Goal: Transaction & Acquisition: Purchase product/service

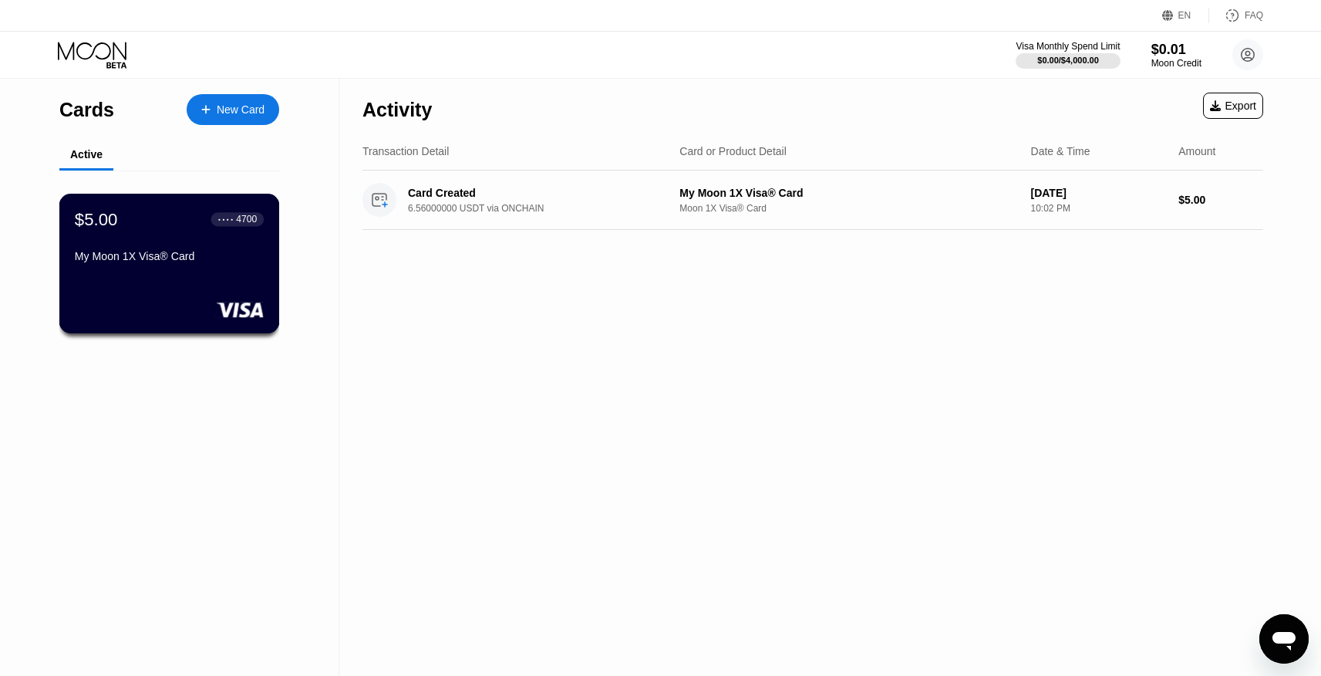
click at [249, 269] on div "$5.00 ● ● ● ● 4700 My Moon 1X Visa® Card" at bounding box center [169, 264] width 221 height 140
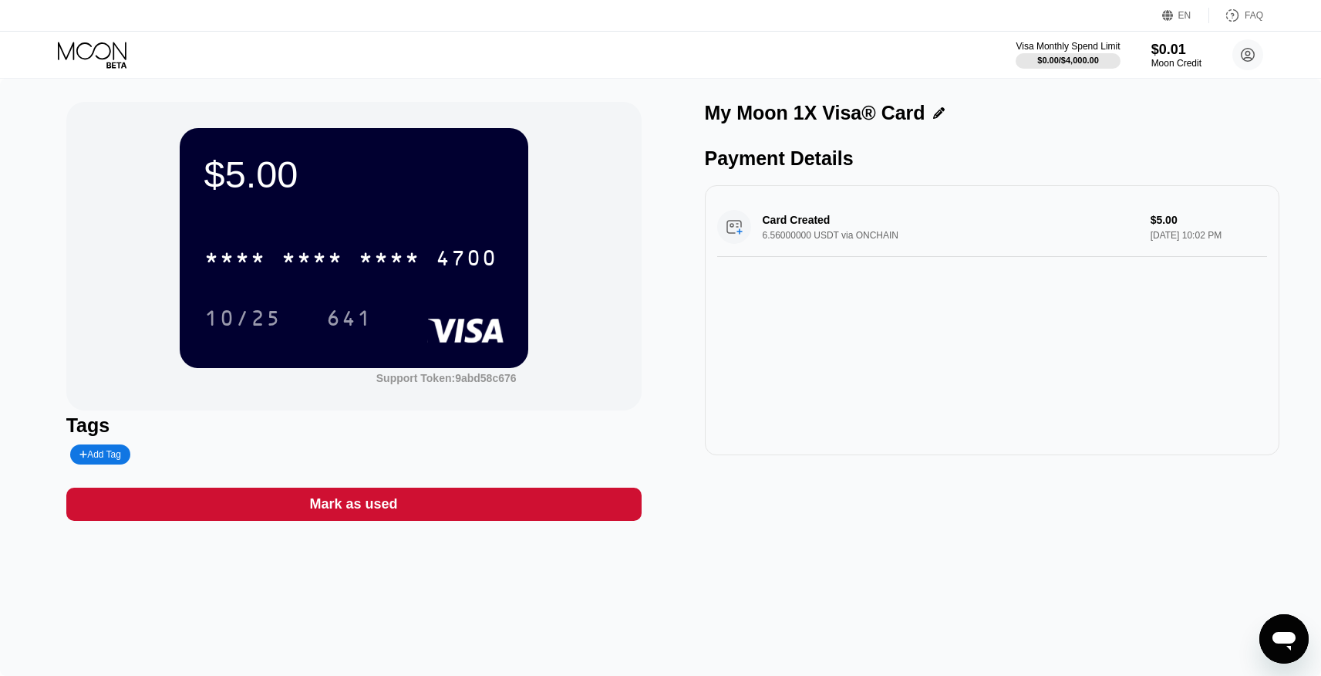
click at [1023, 220] on div "Card Created 6.56000000 USDT via ONCHAIN $5.00 [DATE] 10:02 PM" at bounding box center [992, 226] width 551 height 59
click at [967, 221] on div "Card Created 6.56000000 USDT via ONCHAIN $5.00 [DATE] 10:02 PM" at bounding box center [992, 226] width 551 height 59
click at [1250, 55] on circle at bounding box center [1247, 54] width 31 height 31
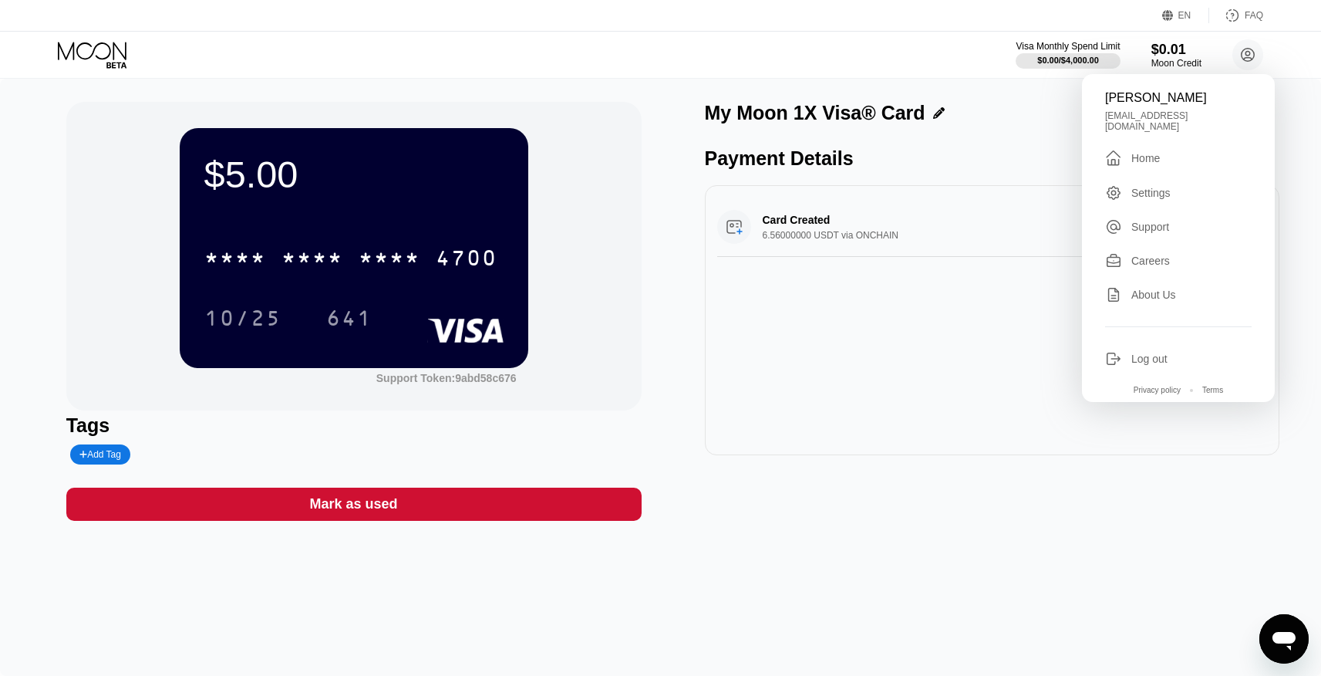
click at [982, 305] on div "Card Created 6.56000000 USDT via ONCHAIN $5.00 [DATE] 10:02 PM" at bounding box center [992, 320] width 575 height 270
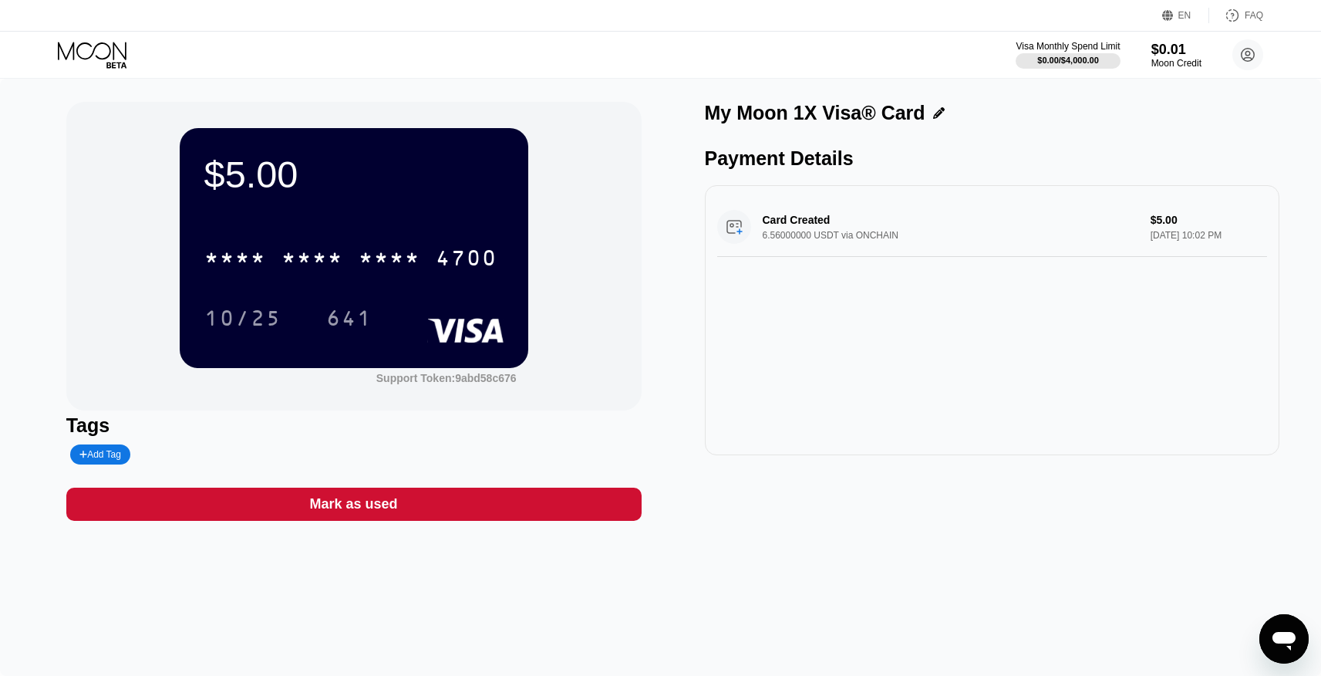
click at [902, 224] on div "Card Created 6.56000000 USDT via ONCHAIN $5.00 [DATE] 10:02 PM" at bounding box center [992, 226] width 551 height 59
click at [1000, 228] on div "Card Created 6.56000000 USDT via ONCHAIN $5.00 [DATE] 10:02 PM" at bounding box center [992, 226] width 551 height 59
drag, startPoint x: 1000, startPoint y: 228, endPoint x: 1006, endPoint y: 261, distance: 34.5
click at [1001, 227] on div "Card Created 6.56000000 USDT via ONCHAIN $5.00 [DATE] 10:02 PM" at bounding box center [992, 226] width 551 height 59
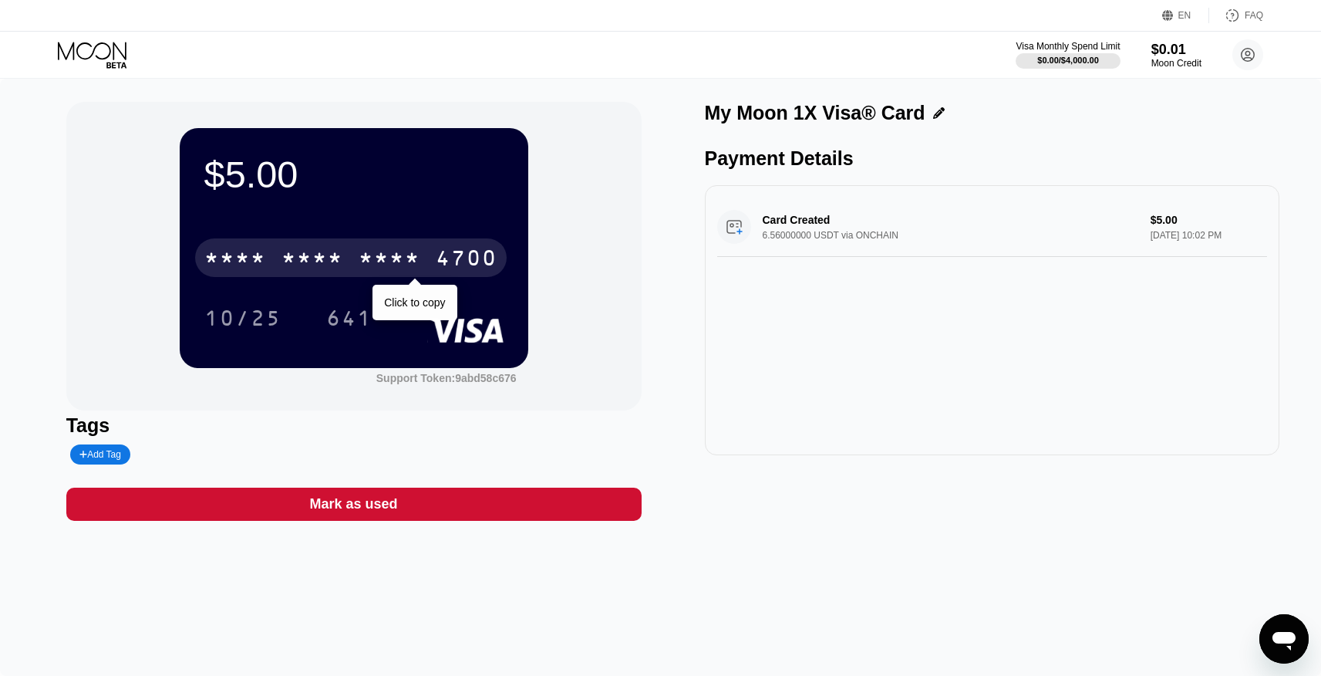
click at [441, 257] on div "4700" at bounding box center [467, 260] width 62 height 25
click at [455, 251] on div "4700" at bounding box center [467, 260] width 62 height 25
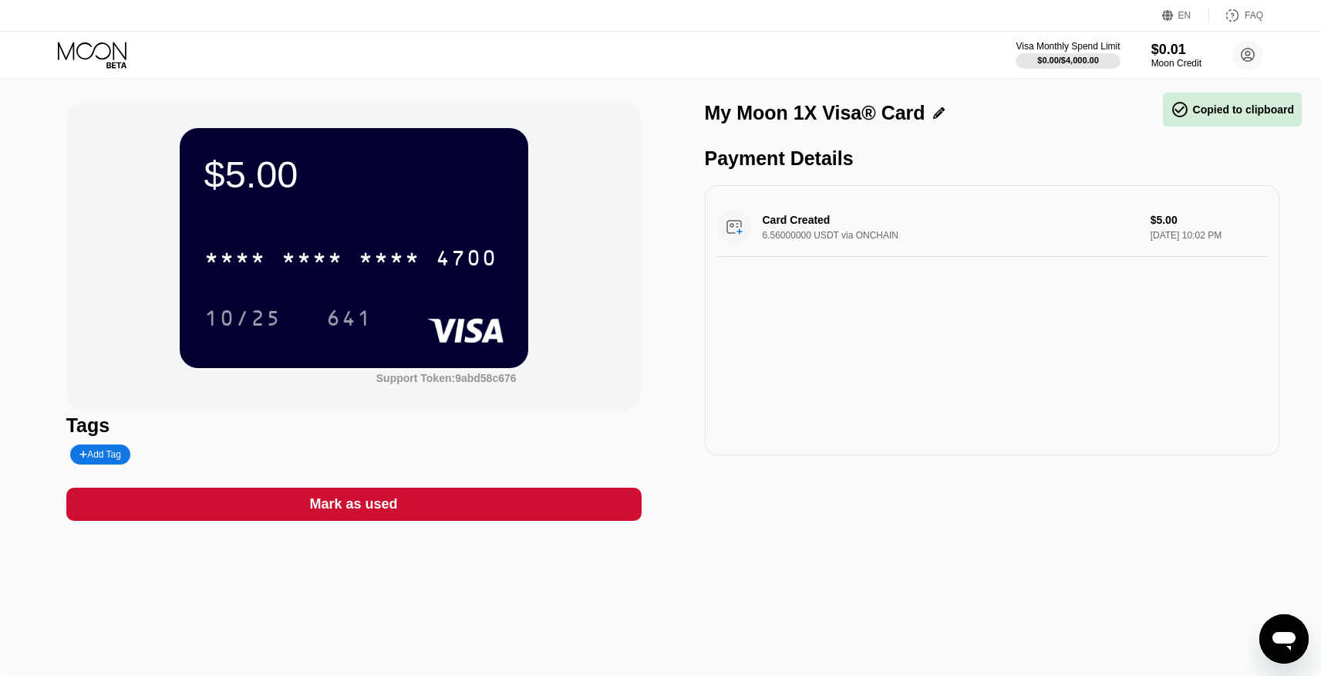
click at [115, 60] on icon at bounding box center [94, 55] width 72 height 27
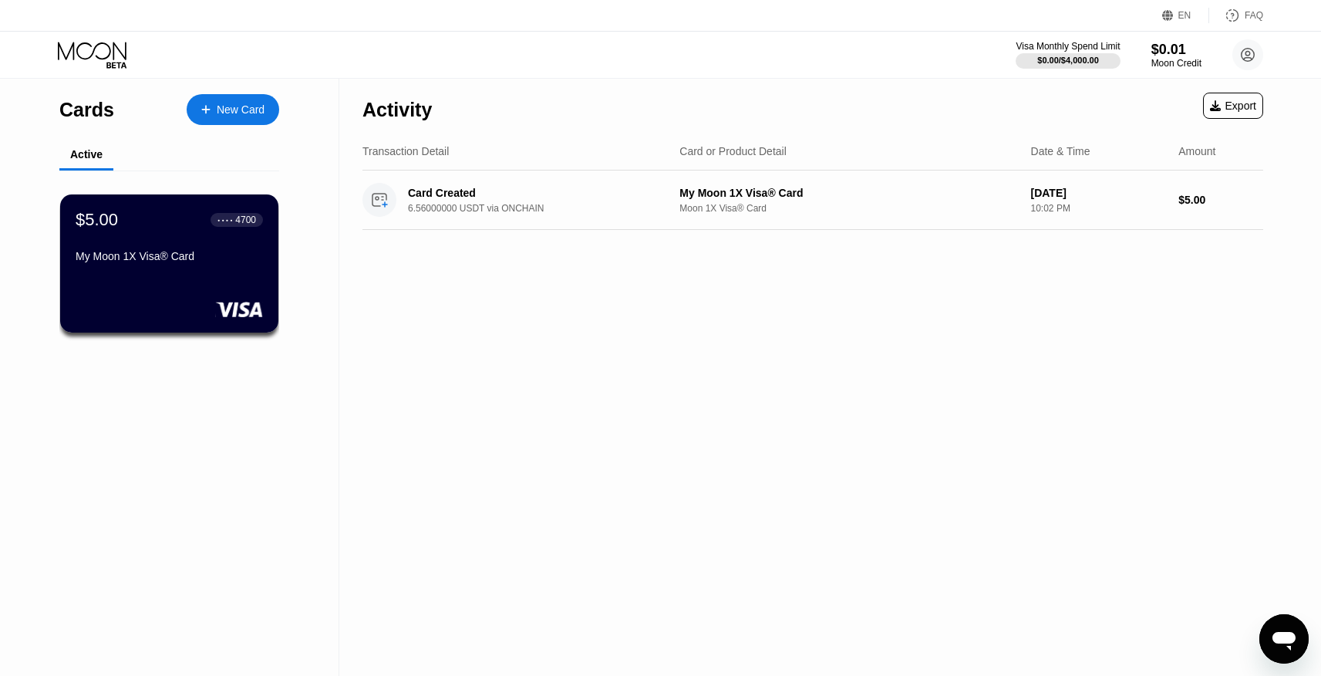
click at [248, 112] on div "New Card" at bounding box center [241, 109] width 48 height 13
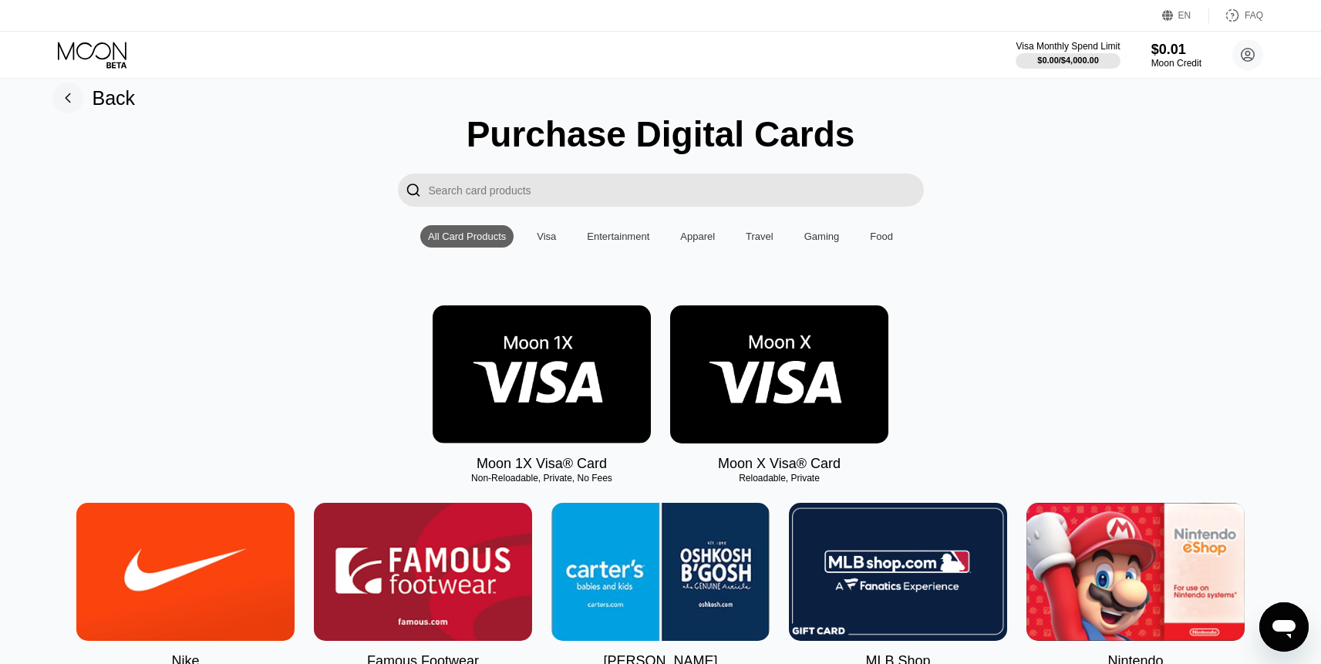
scroll to position [34, 0]
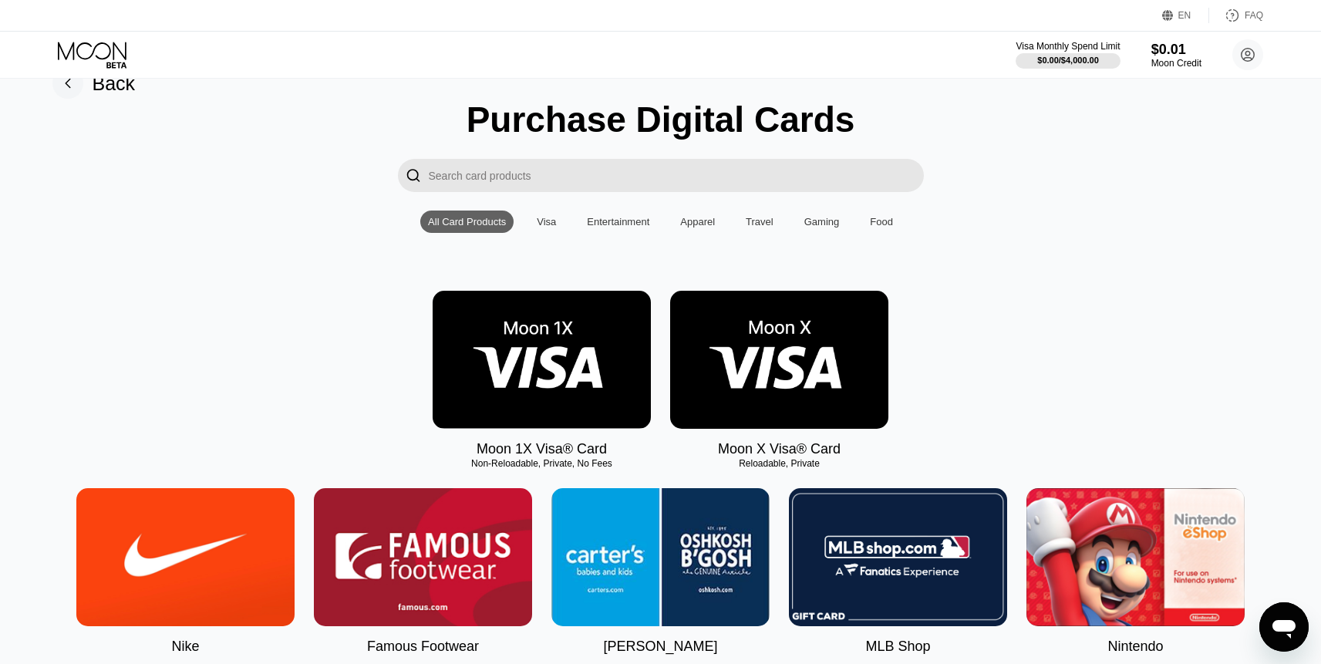
click at [523, 358] on img at bounding box center [542, 360] width 218 height 138
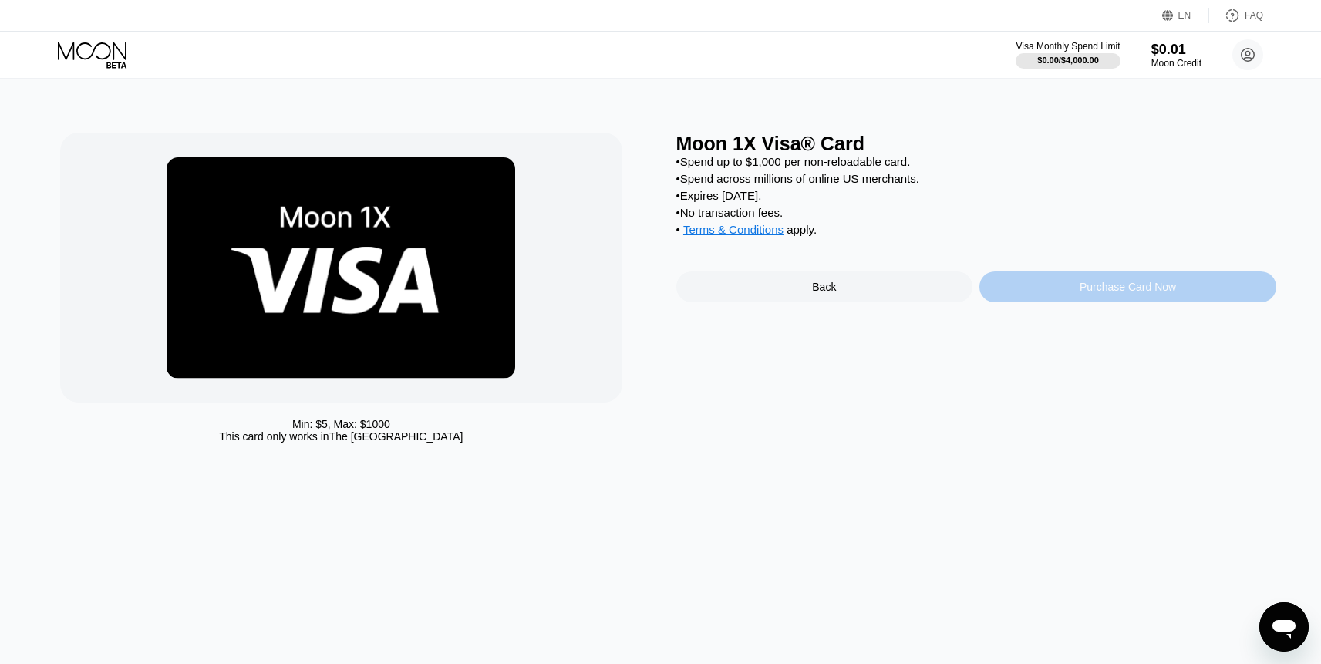
click at [1095, 293] on div "Purchase Card Now" at bounding box center [1128, 287] width 96 height 12
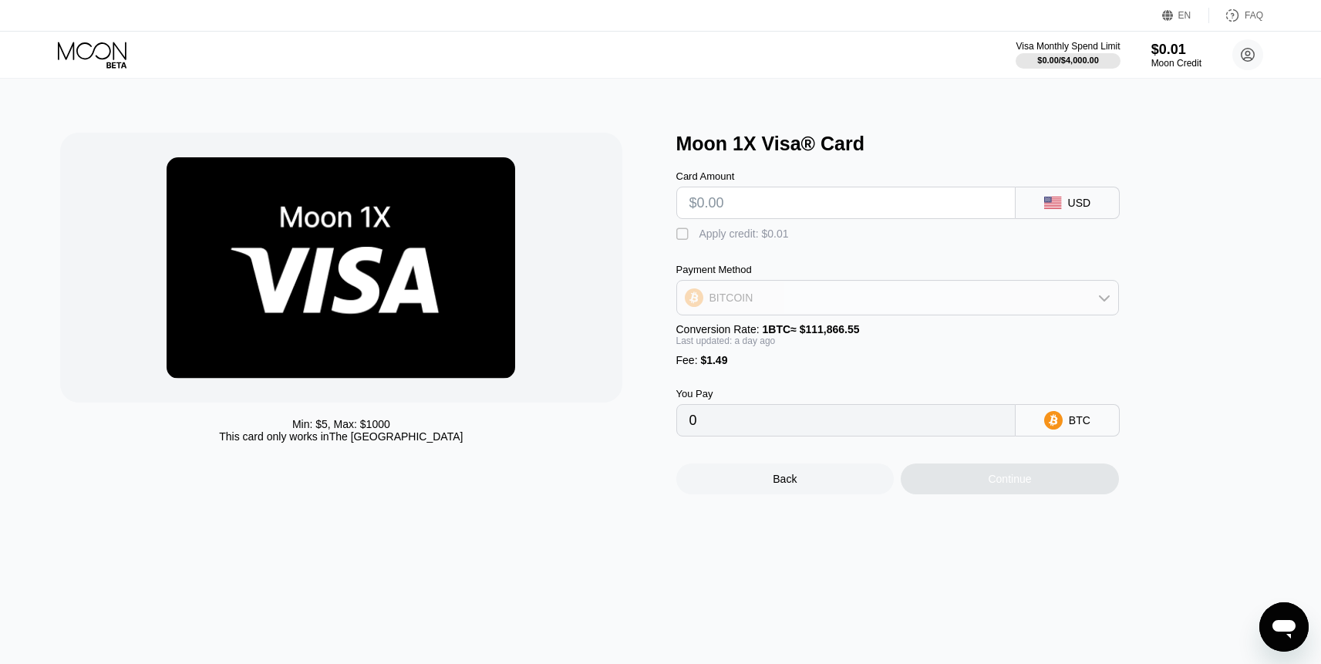
click at [872, 298] on div "BITCOIN" at bounding box center [897, 297] width 441 height 31
click at [856, 362] on div "USDT on TRON" at bounding box center [897, 374] width 433 height 31
type input "0.00"
click at [836, 209] on input "text" at bounding box center [845, 202] width 313 height 31
type input "$1"
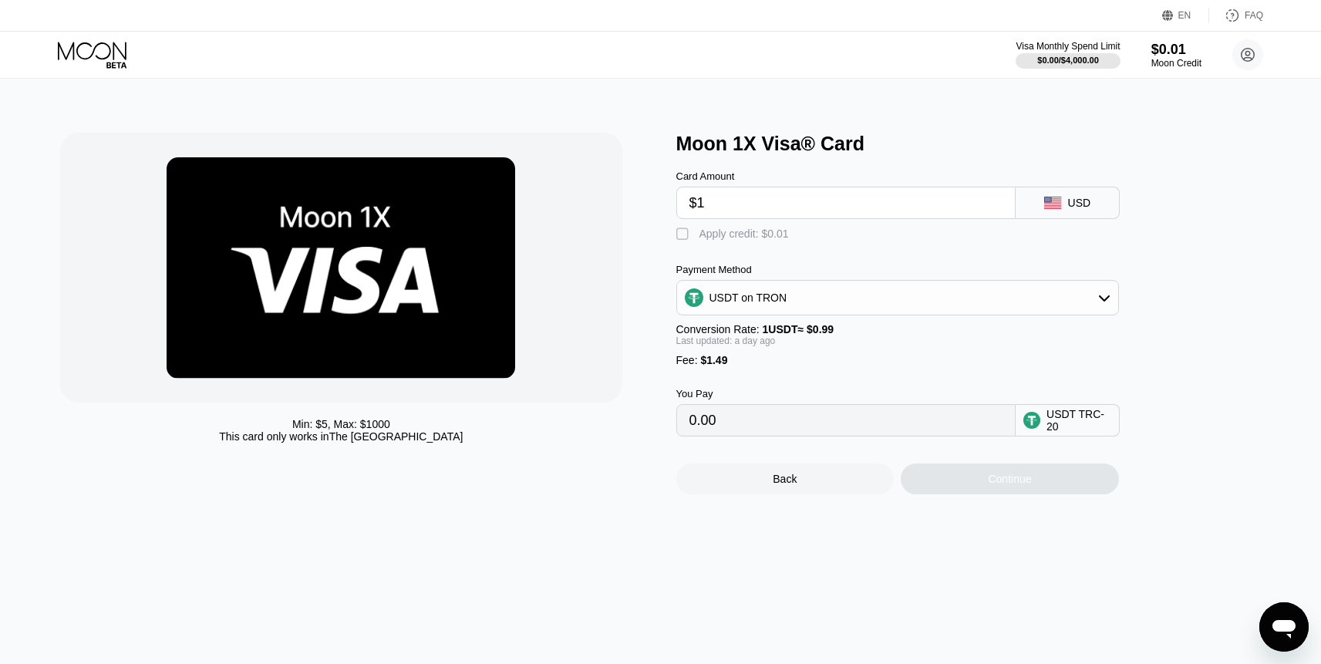
type input "2.52"
type input "$10"
type input "11.61"
type input "$10"
click at [1033, 478] on div "Continue" at bounding box center [1010, 479] width 218 height 31
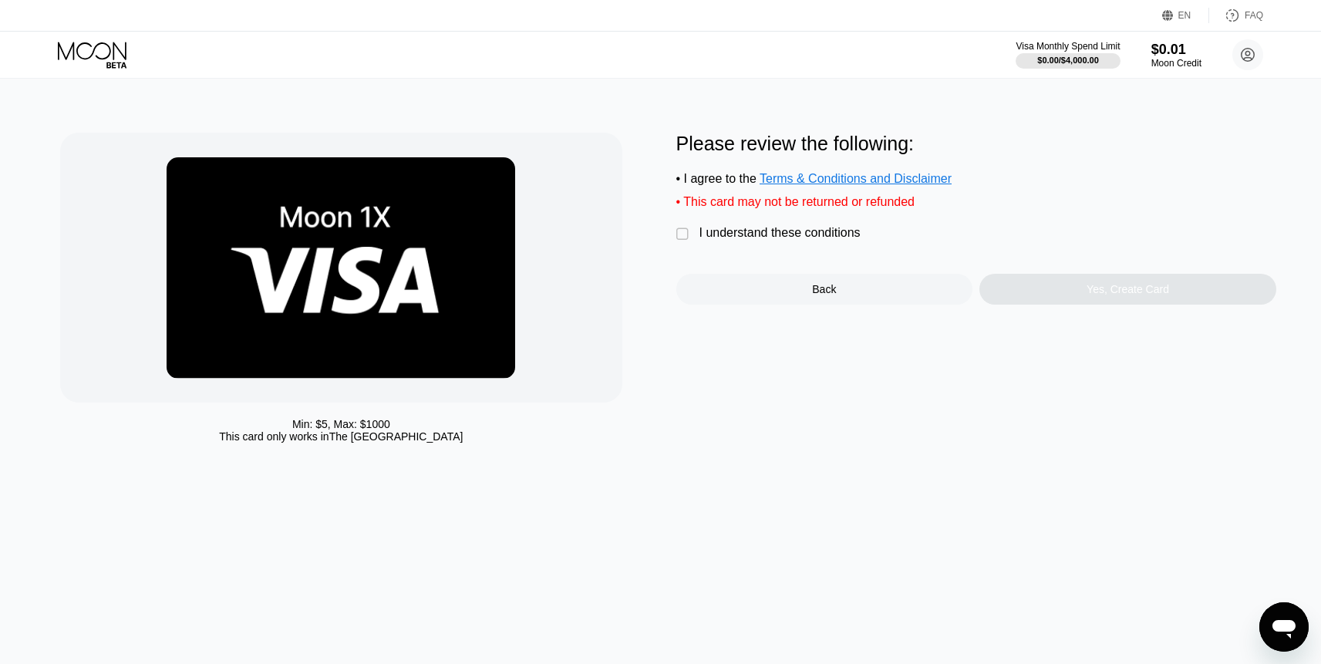
click at [682, 239] on div "" at bounding box center [683, 234] width 15 height 15
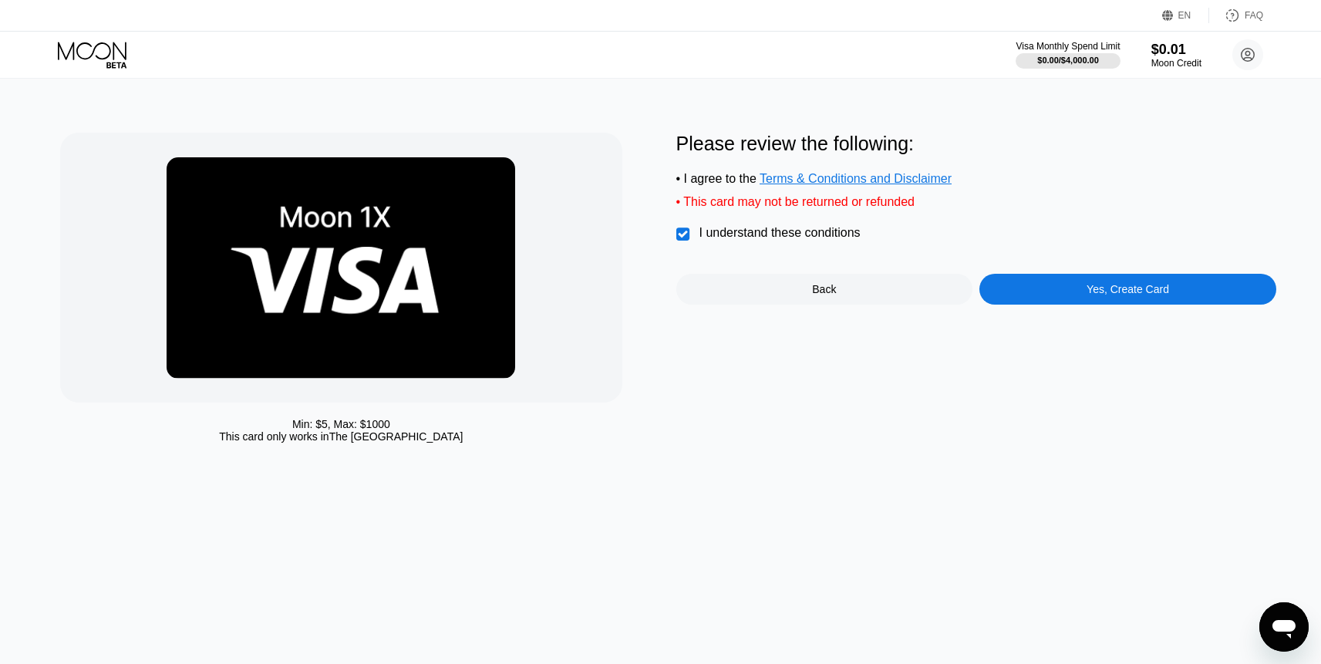
click at [1160, 289] on div "Yes, Create Card" at bounding box center [1128, 289] width 83 height 12
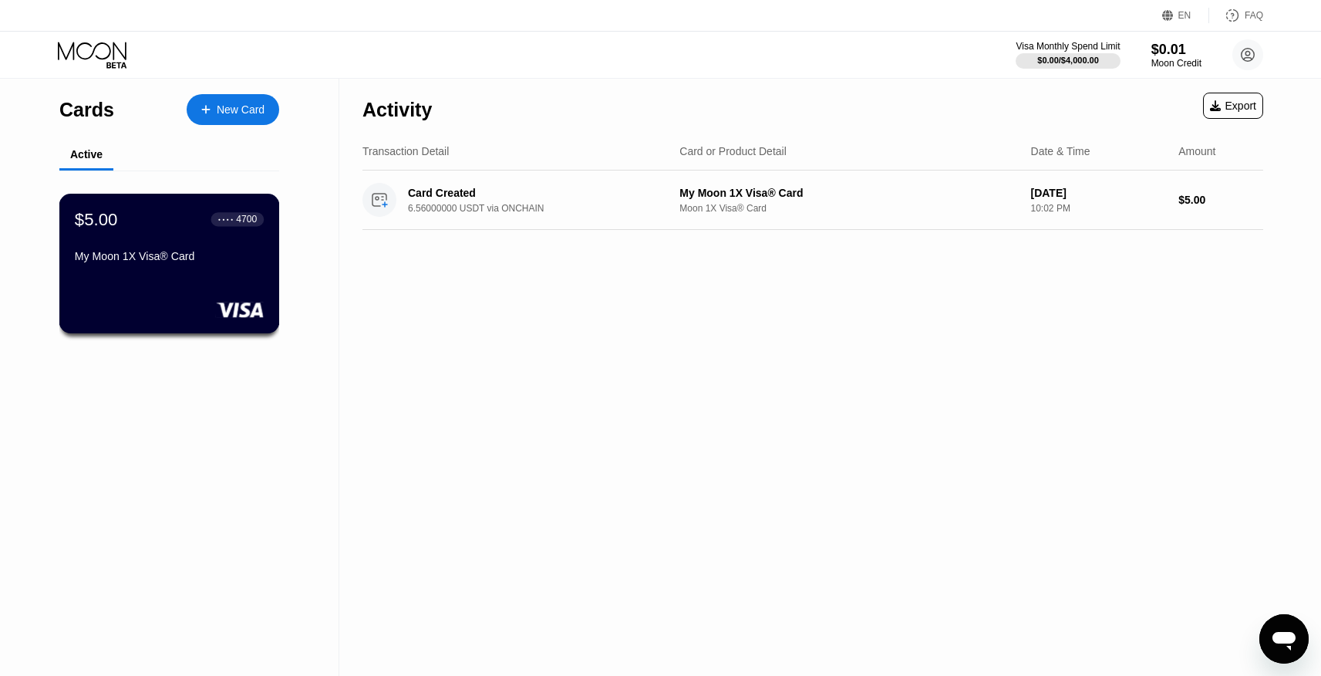
click at [164, 255] on div "My Moon 1X Visa® Card" at bounding box center [169, 256] width 189 height 12
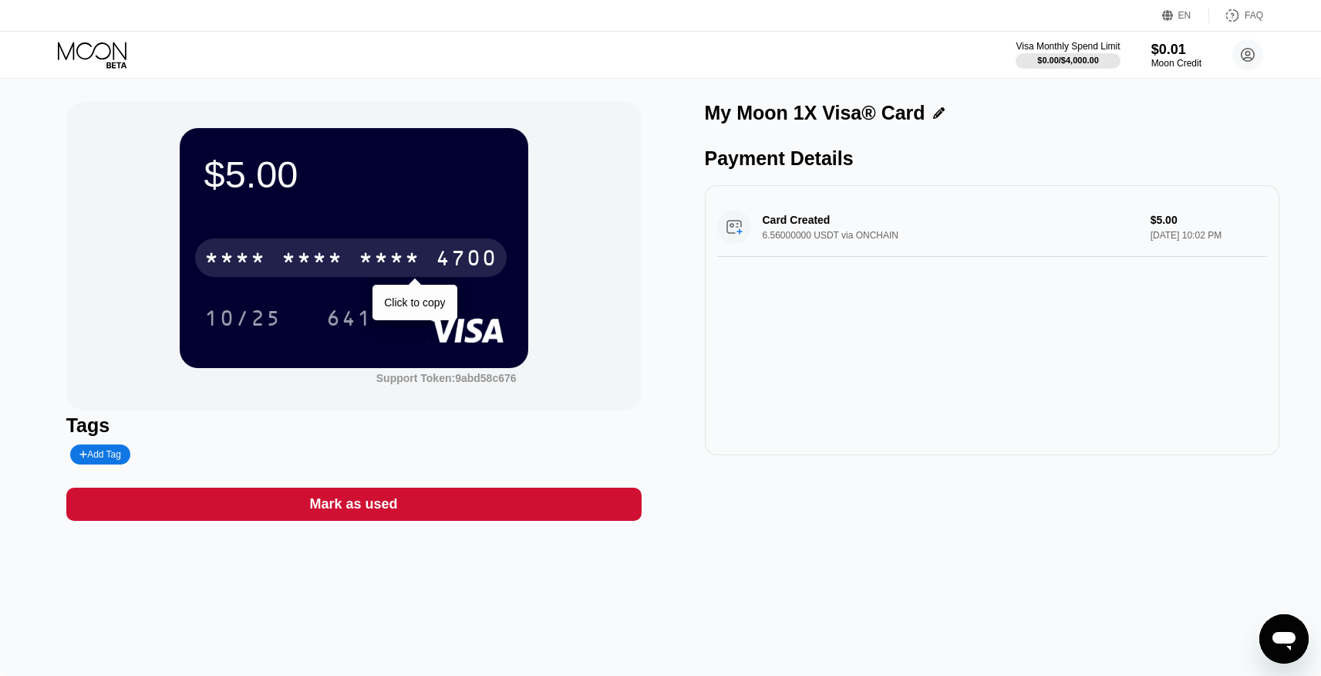
click at [477, 265] on div "4700" at bounding box center [467, 260] width 62 height 25
